Goal: Task Accomplishment & Management: Manage account settings

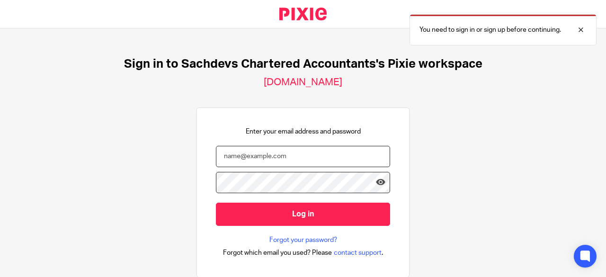
click at [288, 146] on input "email" at bounding box center [303, 156] width 174 height 21
click at [285, 160] on input "email" at bounding box center [303, 156] width 174 height 21
click at [256, 158] on input "deanna@aschdevs-ca.com" at bounding box center [303, 156] width 174 height 21
click at [253, 156] on input "deanna@aschdevs-ca.com" at bounding box center [303, 156] width 174 height 21
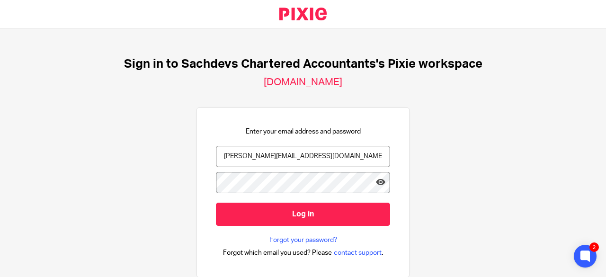
type input "deanna@sachdevs-ca.com"
click at [216, 203] on input "Log in" at bounding box center [303, 214] width 174 height 23
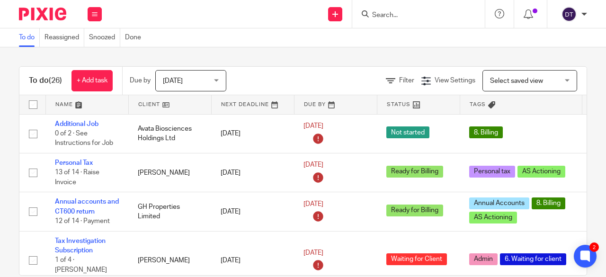
click at [573, 17] on img at bounding box center [569, 14] width 15 height 15
click at [539, 64] on span "Logout" at bounding box center [543, 66] width 21 height 7
